Goal: Download file/media

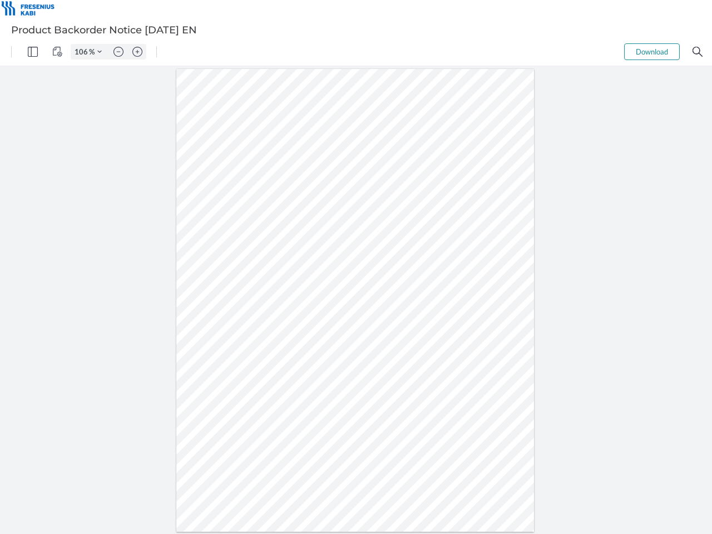
click at [33, 52] on img "Panel" at bounding box center [33, 52] width 10 height 10
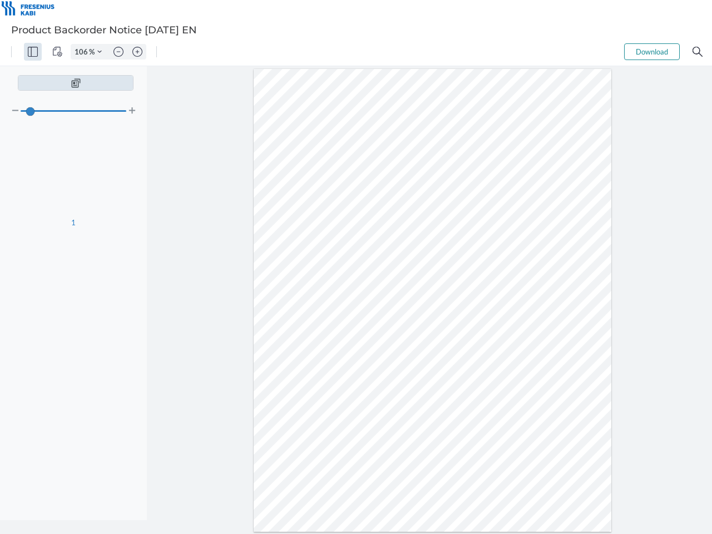
click at [57, 52] on img "View Controls" at bounding box center [57, 52] width 10 height 10
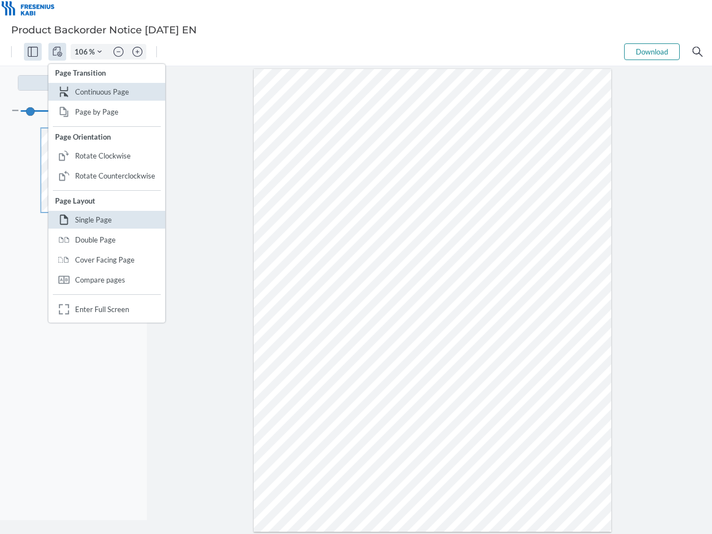
click at [83, 52] on input "106" at bounding box center [80, 52] width 18 height 10
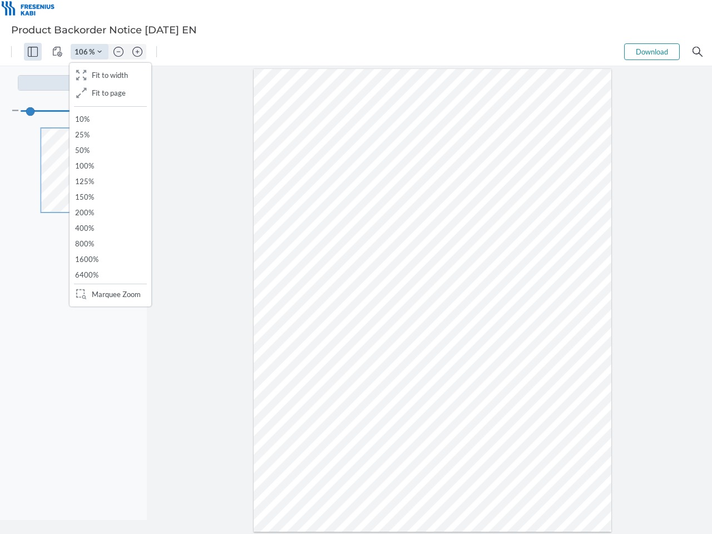
click at [100, 52] on img "Zoom Controls" at bounding box center [99, 51] width 4 height 4
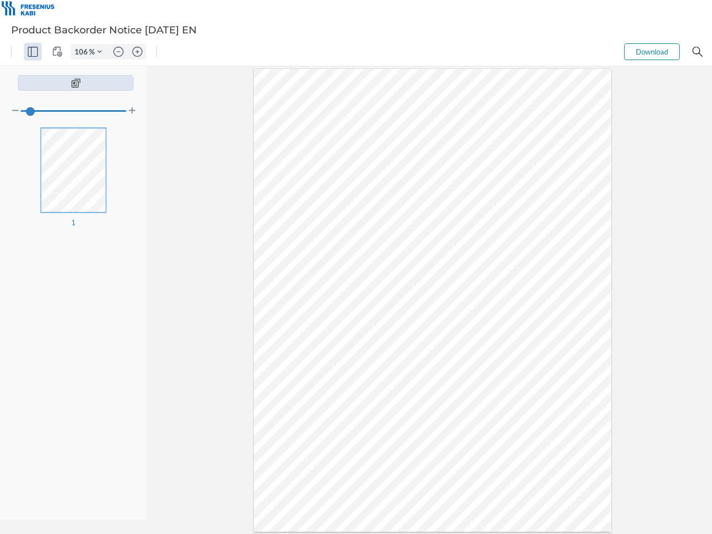
click at [118, 52] on img "Zoom out" at bounding box center [118, 52] width 10 height 10
click at [137, 52] on img "Zoom in" at bounding box center [137, 52] width 10 height 10
type input "106"
click at [652, 52] on button "Download" at bounding box center [652, 51] width 56 height 17
click at [697, 52] on img "Search" at bounding box center [697, 52] width 10 height 10
